Goal: Information Seeking & Learning: Learn about a topic

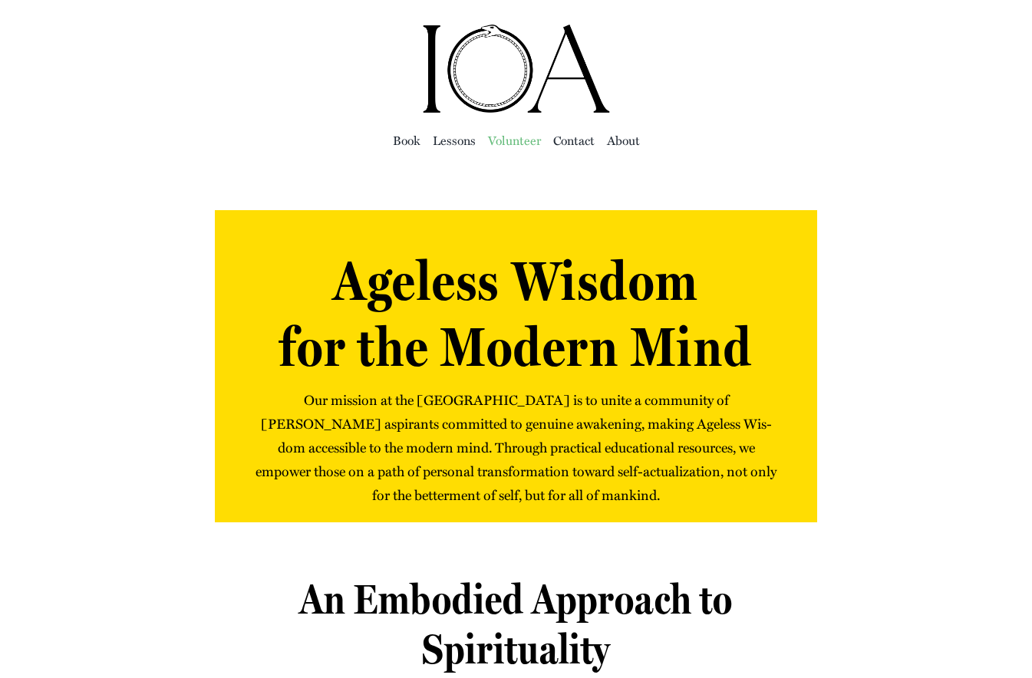
click at [509, 150] on span "Vol­un­teer" at bounding box center [514, 140] width 53 height 21
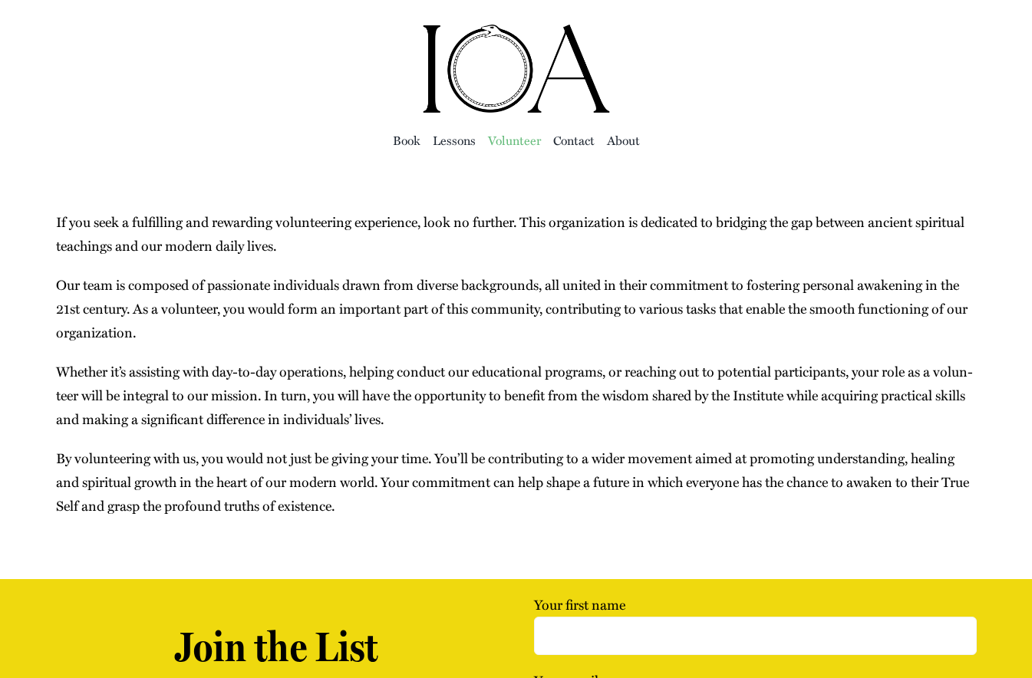
click at [492, 82] on img "ioa-logo" at bounding box center [516, 69] width 192 height 92
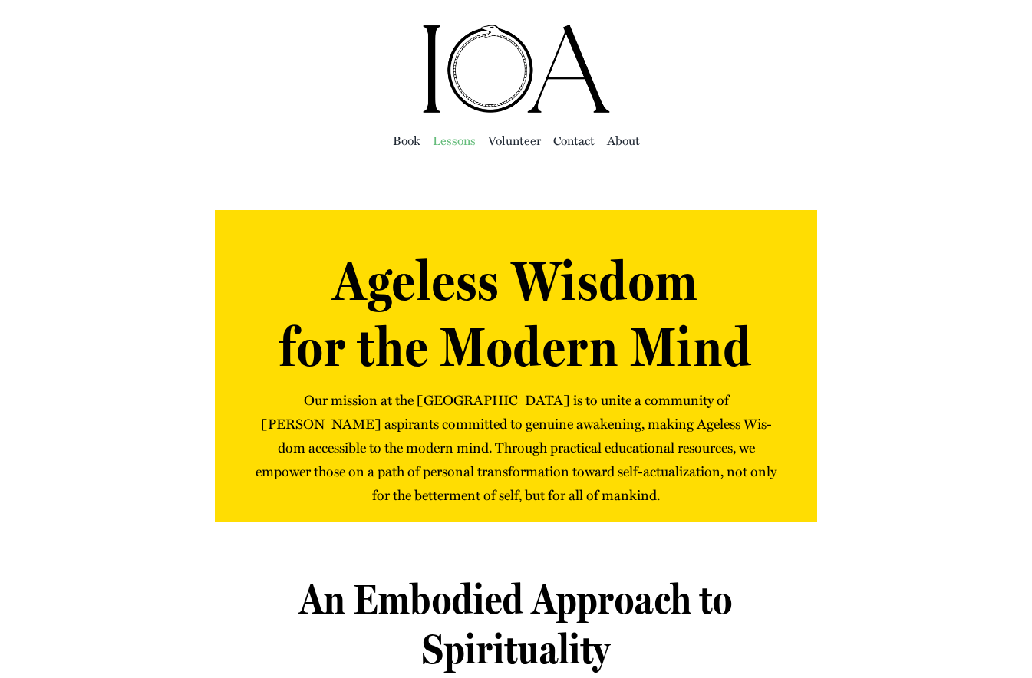
click at [439, 140] on span "Lessons" at bounding box center [454, 140] width 43 height 21
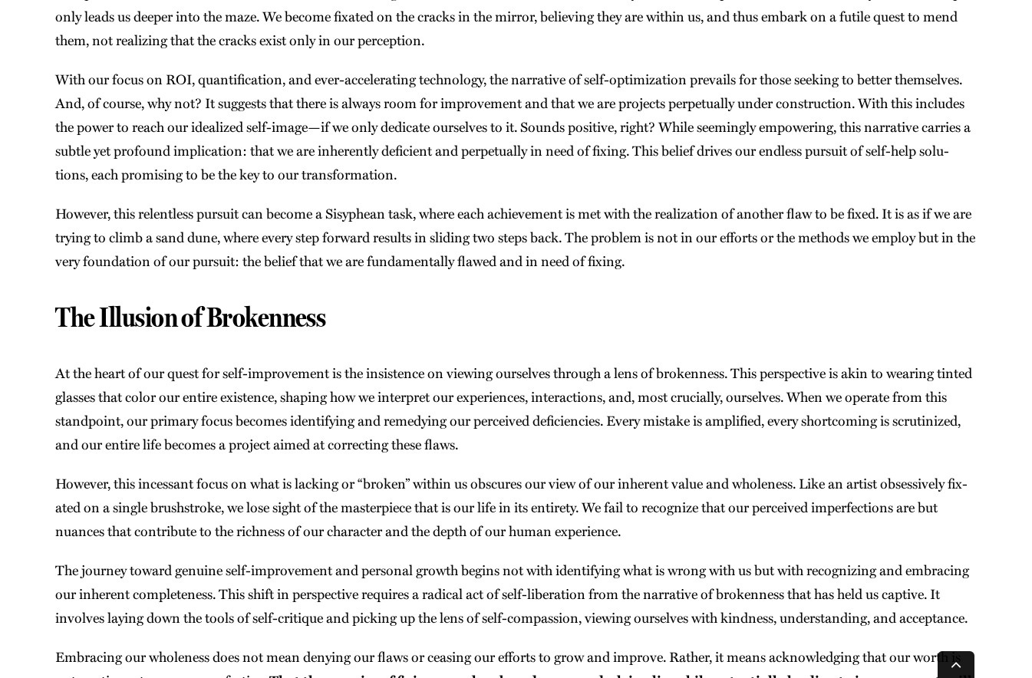
scroll to position [4295, 0]
